Goal: Task Accomplishment & Management: Use online tool/utility

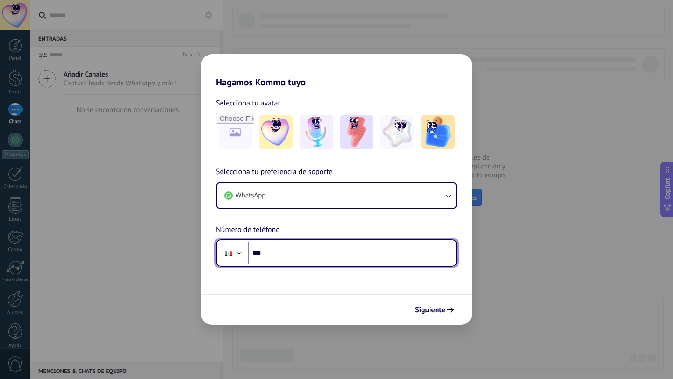
click at [293, 254] on input "***" at bounding box center [352, 252] width 208 height 21
type input "**********"
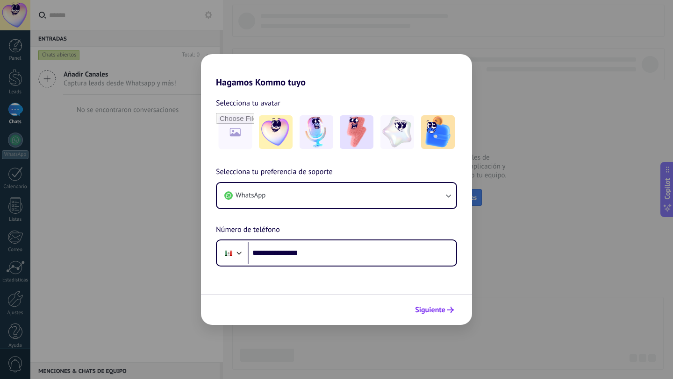
click at [425, 307] on span "Siguiente" at bounding box center [430, 310] width 30 height 7
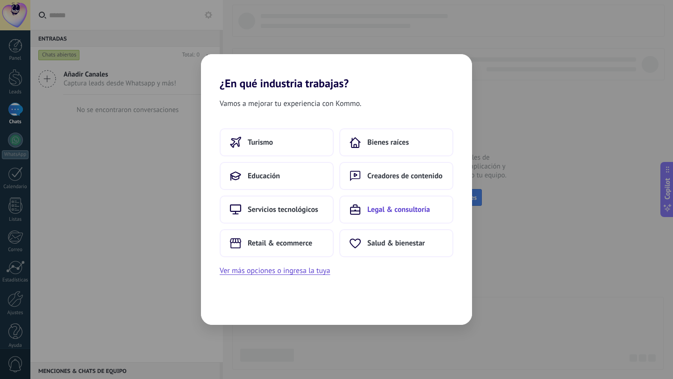
click at [389, 215] on button "Legal & consultoría" at bounding box center [396, 210] width 114 height 28
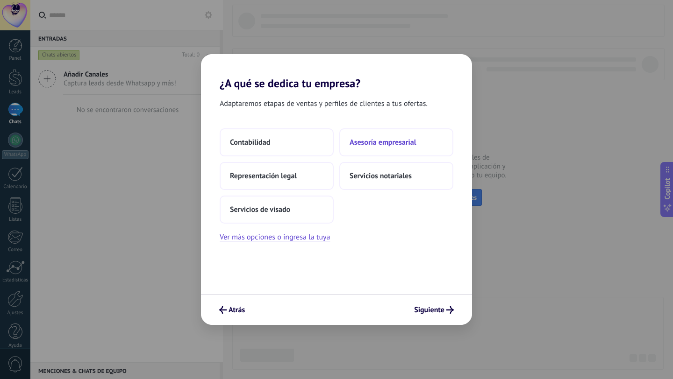
click at [373, 144] on span "Asesoría empresarial" at bounding box center [382, 142] width 66 height 9
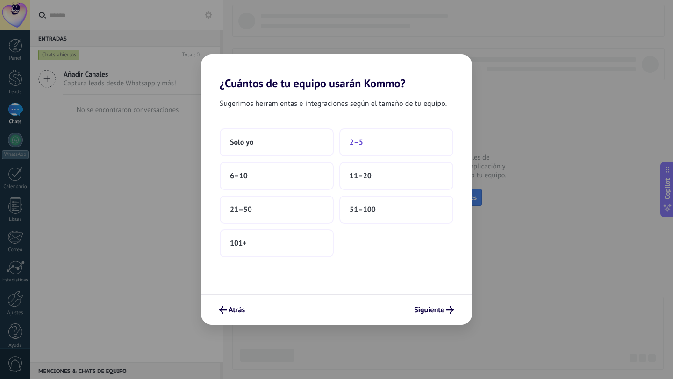
click at [349, 143] on span "2–5" at bounding box center [356, 142] width 14 height 9
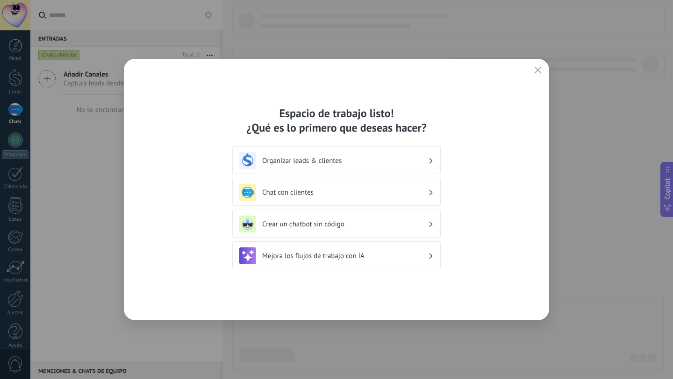
click at [297, 163] on h3 "Organizar leads & clientes" at bounding box center [345, 160] width 166 height 9
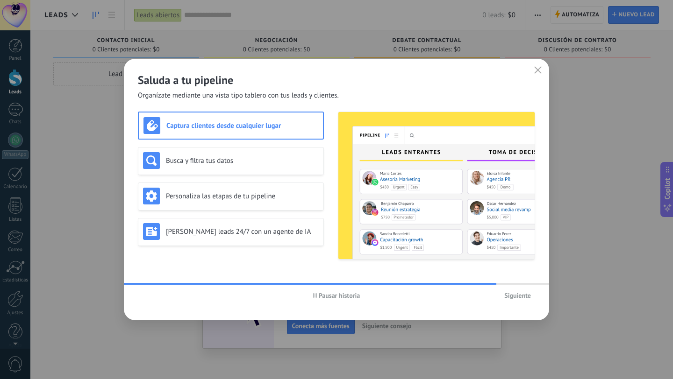
click at [510, 294] on span "Siguiente" at bounding box center [517, 295] width 27 height 7
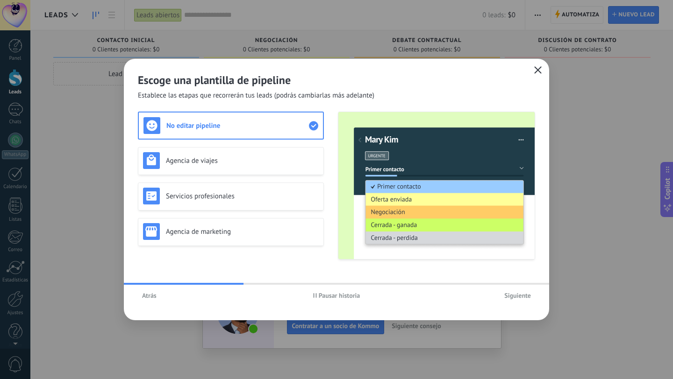
click at [539, 67] on icon "button" at bounding box center [537, 69] width 7 height 7
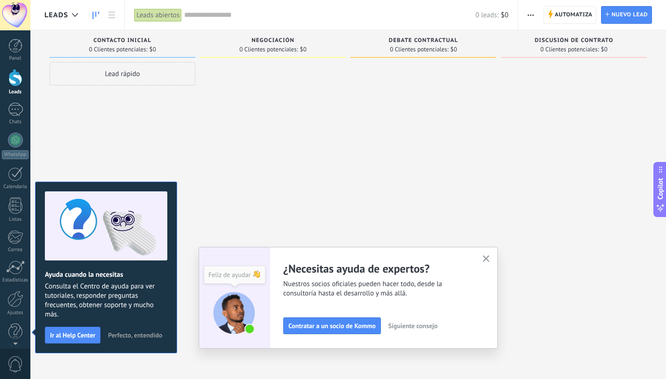
drag, startPoint x: 487, startPoint y: 256, endPoint x: 459, endPoint y: 257, distance: 27.6
click at [486, 256] on use "button" at bounding box center [485, 258] width 7 height 7
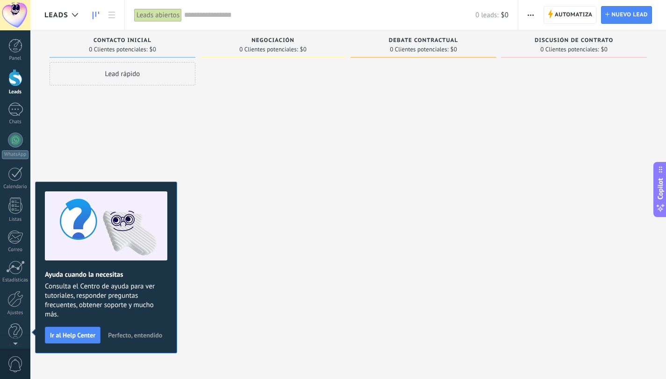
click at [144, 333] on span "Perfecto, entendido" at bounding box center [135, 335] width 54 height 7
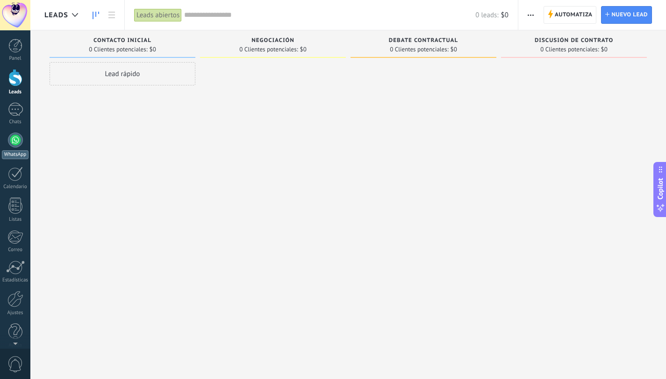
click at [12, 137] on div at bounding box center [15, 140] width 15 height 15
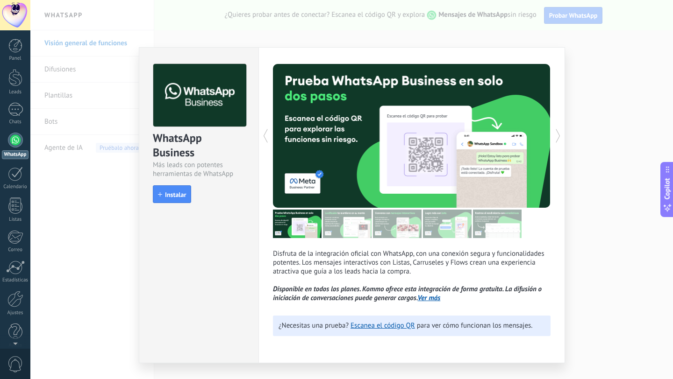
click at [402, 167] on div at bounding box center [342, 136] width 139 height 144
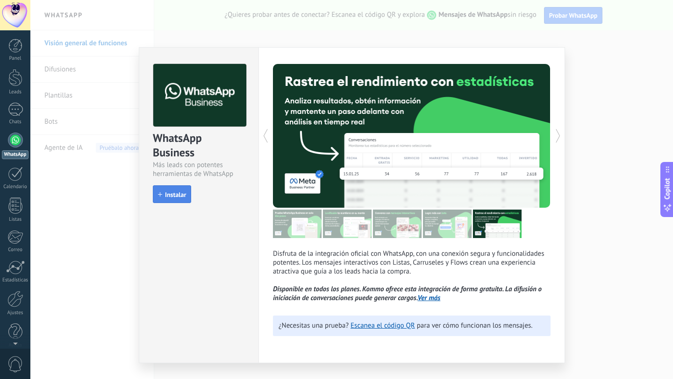
click at [185, 192] on span "Instalar" at bounding box center [175, 194] width 21 height 7
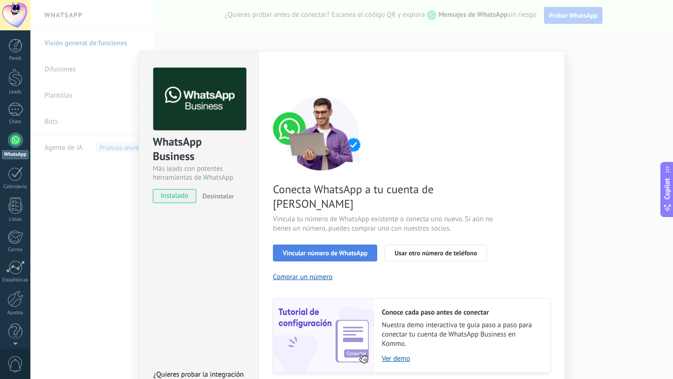
click at [338, 250] on span "Vincular número de WhatsApp" at bounding box center [325, 253] width 85 height 7
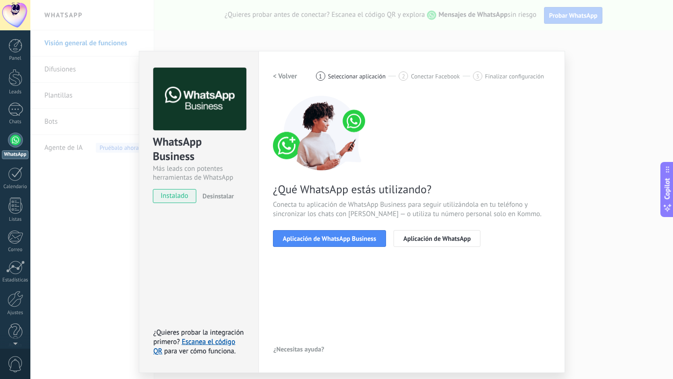
click at [338, 242] on span "Aplicación de WhatsApp Business" at bounding box center [329, 238] width 93 height 7
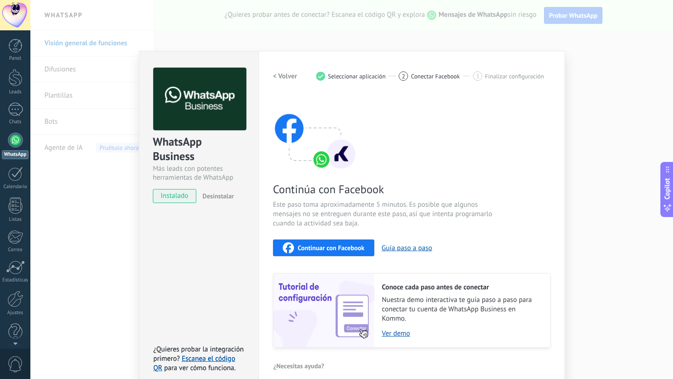
click at [335, 248] on span "Continuar con Facebook" at bounding box center [331, 248] width 67 height 7
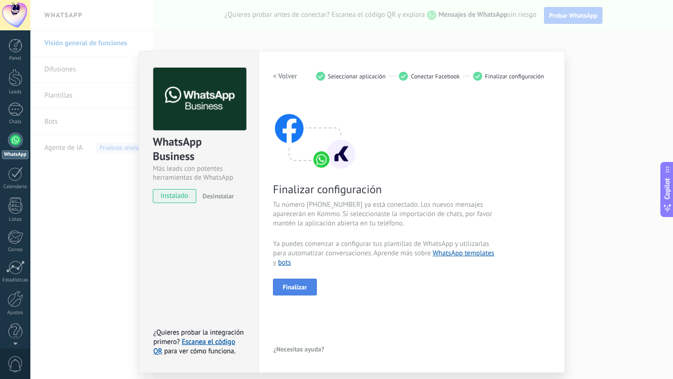
click at [291, 291] on button "Finalizar" at bounding box center [295, 287] width 44 height 17
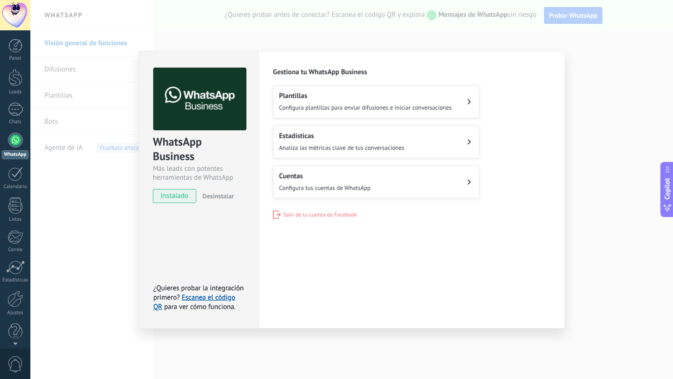
click at [90, 171] on div "WhatsApp Business Más leads con potentes herramientas de WhatsApp instalado Des…" at bounding box center [351, 189] width 642 height 379
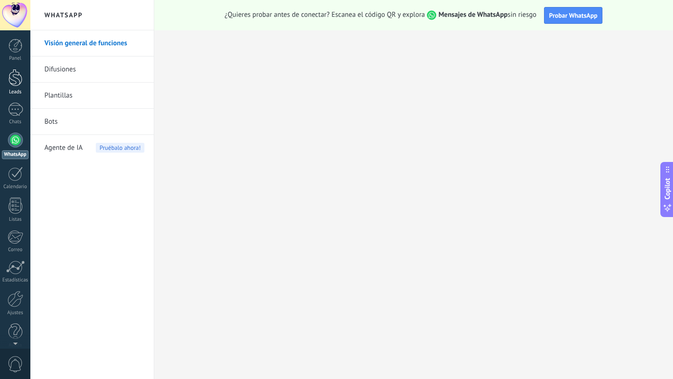
click at [17, 86] on div at bounding box center [15, 77] width 14 height 17
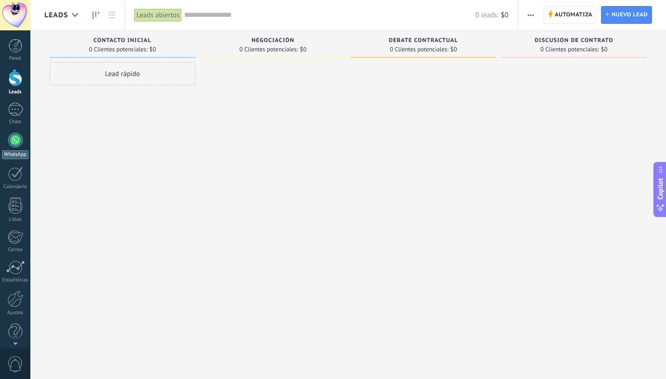
click at [14, 142] on div at bounding box center [15, 140] width 15 height 15
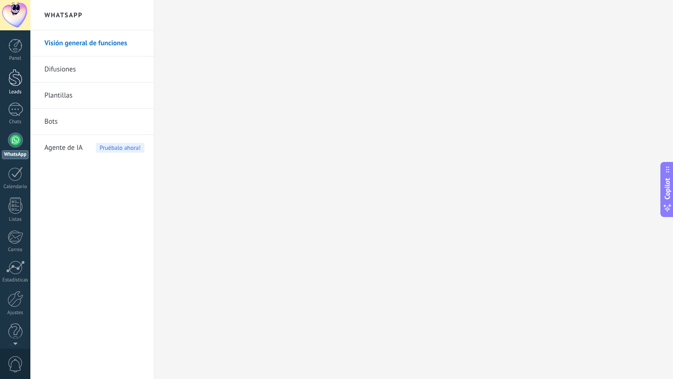
click at [14, 85] on div at bounding box center [15, 77] width 14 height 17
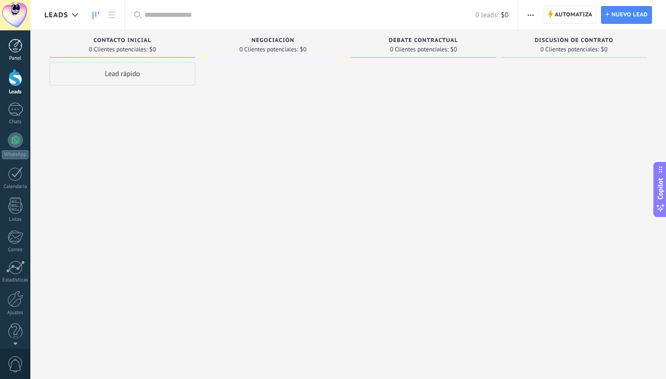
click at [18, 50] on div at bounding box center [15, 46] width 14 height 14
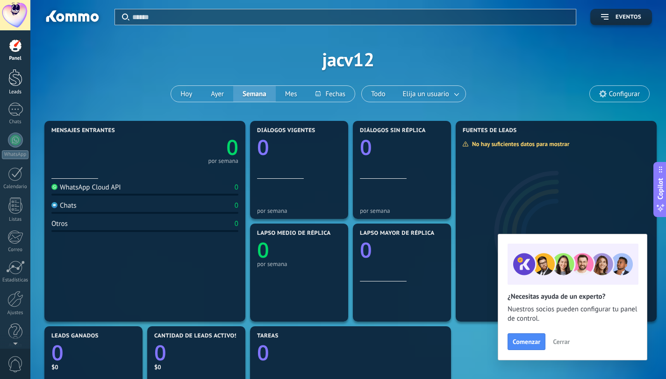
click at [14, 86] on link "Leads" at bounding box center [15, 82] width 30 height 26
